Goal: Complete application form: Complete application form

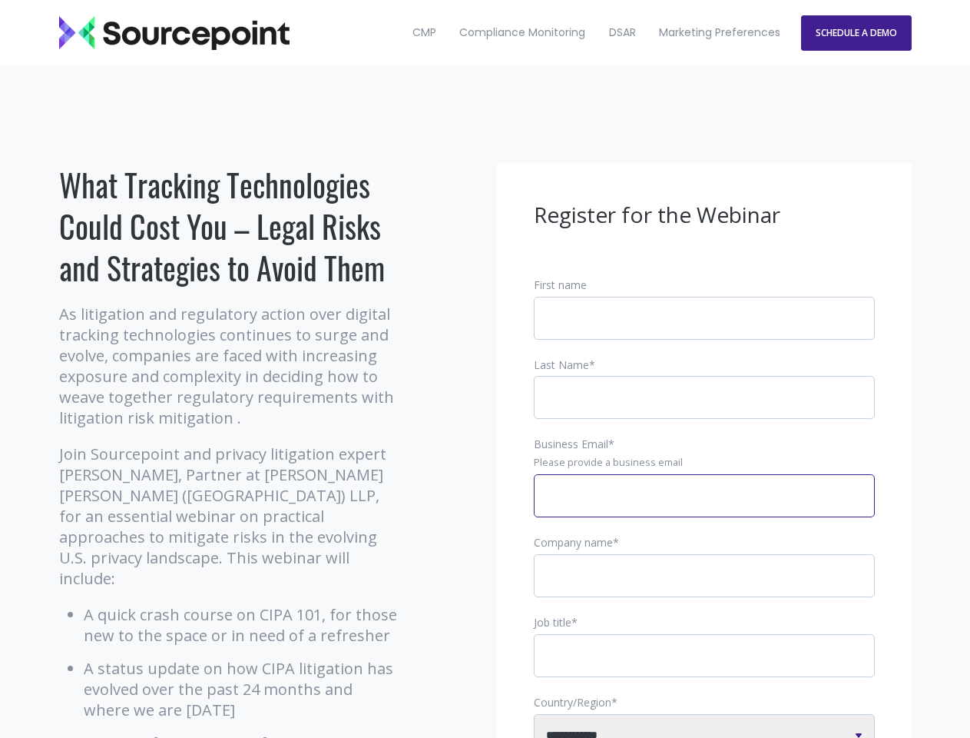
click at [704, 508] on input "Business Email *" at bounding box center [704, 495] width 341 height 43
